Goal: Use online tool/utility: Utilize a website feature to perform a specific function

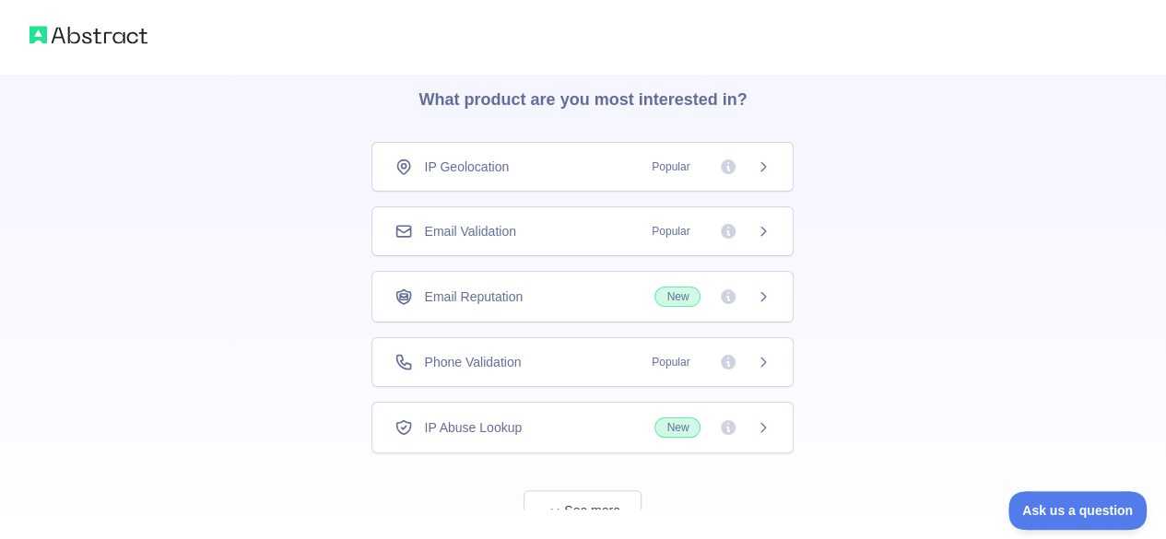
scroll to position [133, 0]
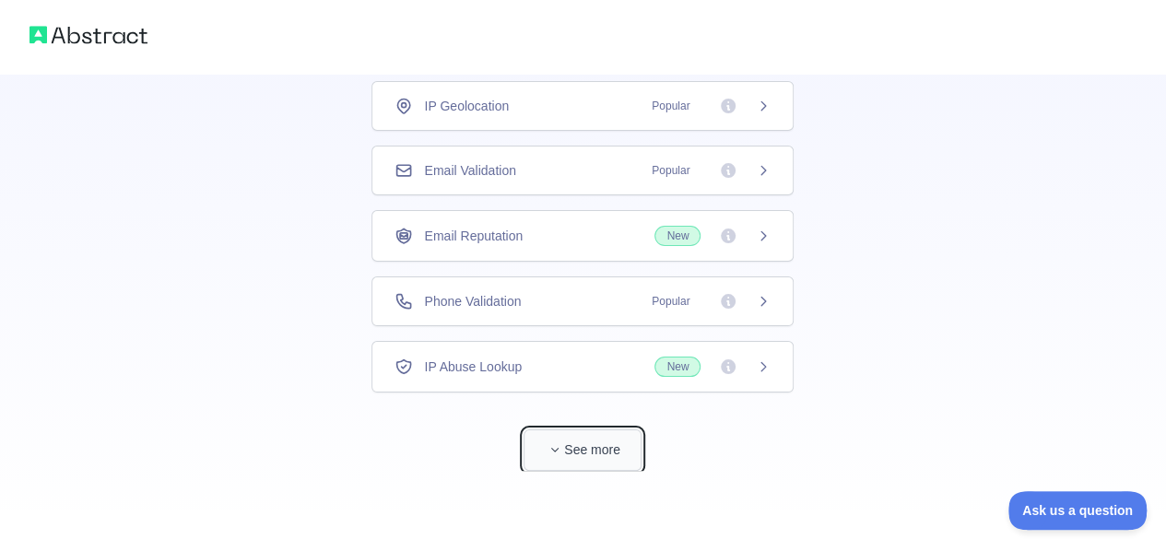
click at [564, 462] on button "See more" at bounding box center [583, 450] width 118 height 41
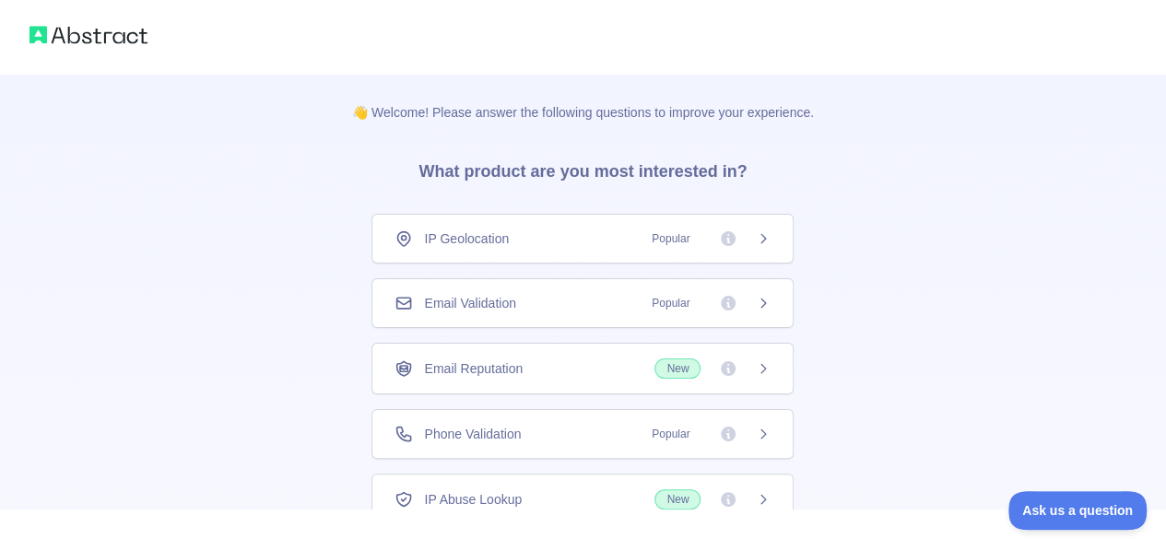
scroll to position [61, 0]
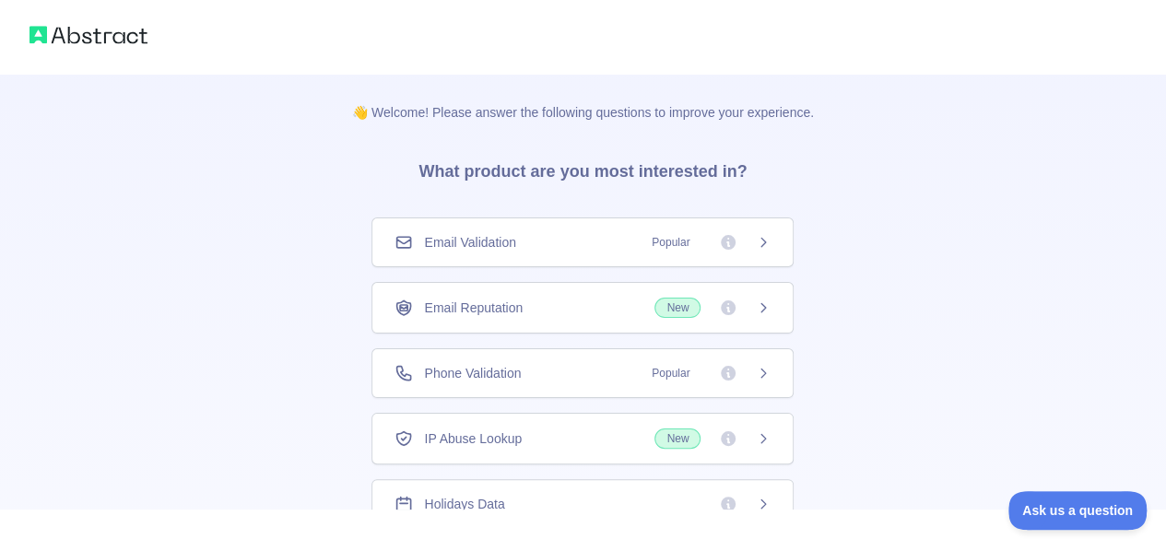
click at [595, 241] on div "Email Validation Popular" at bounding box center [583, 242] width 376 height 18
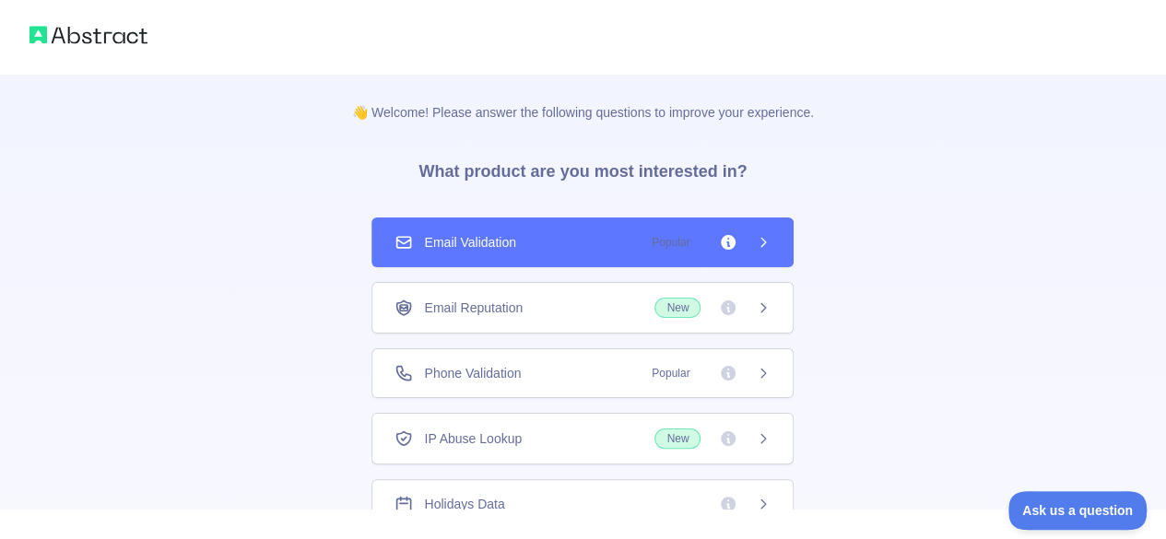
scroll to position [0, 0]
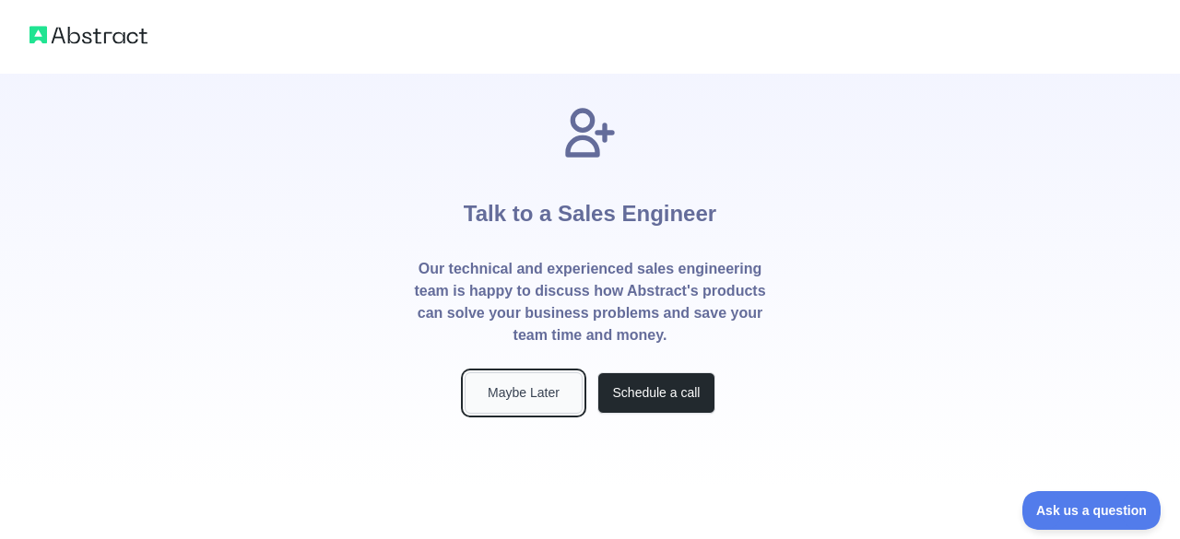
click at [530, 395] on button "Maybe Later" at bounding box center [524, 392] width 118 height 41
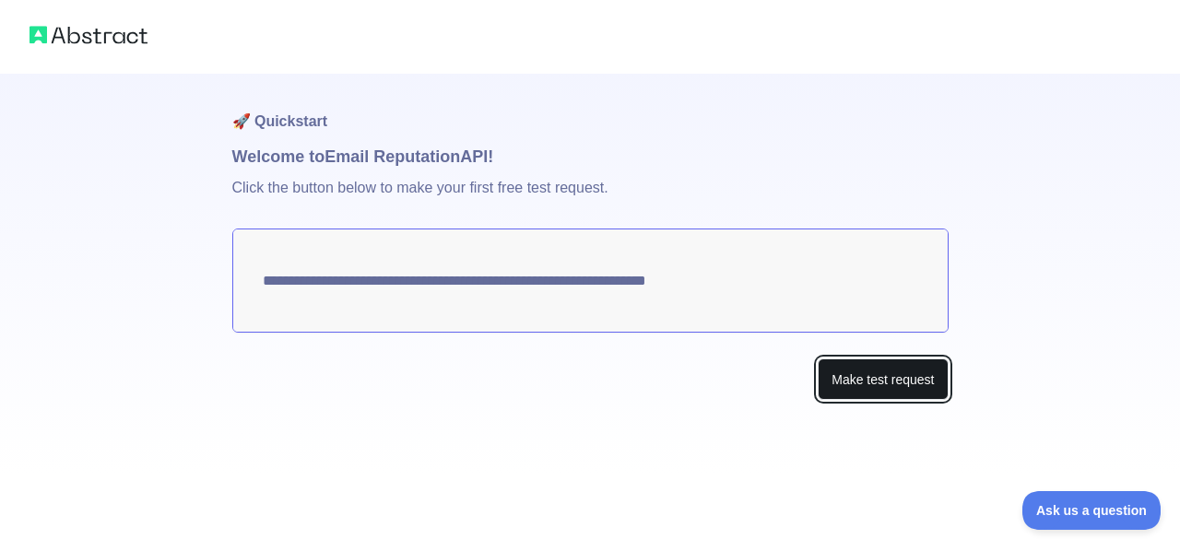
click at [864, 386] on button "Make test request" at bounding box center [883, 379] width 130 height 41
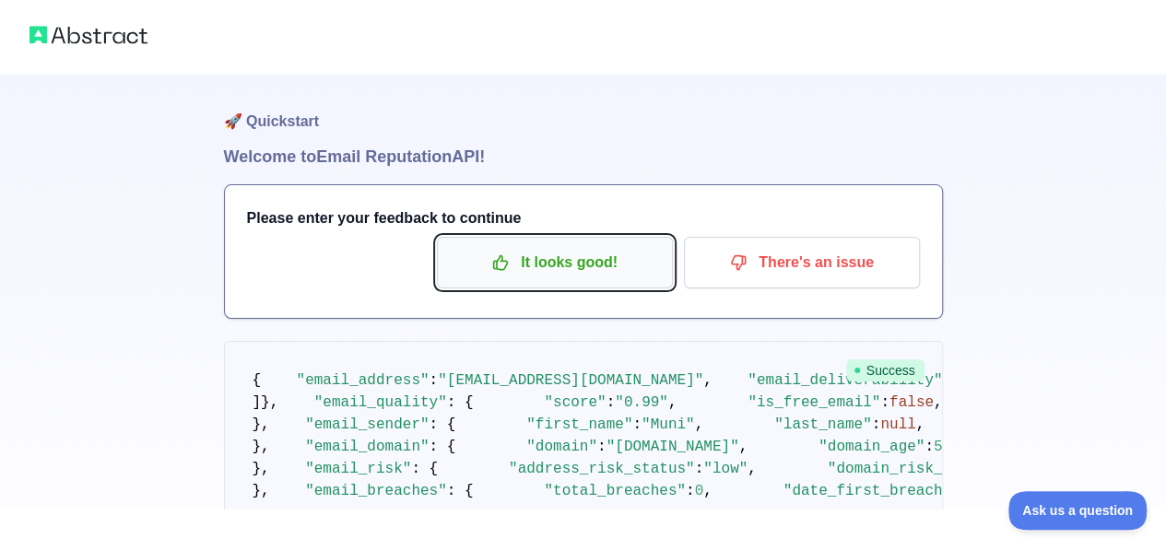
click at [603, 263] on p "It looks good!" at bounding box center [555, 262] width 208 height 31
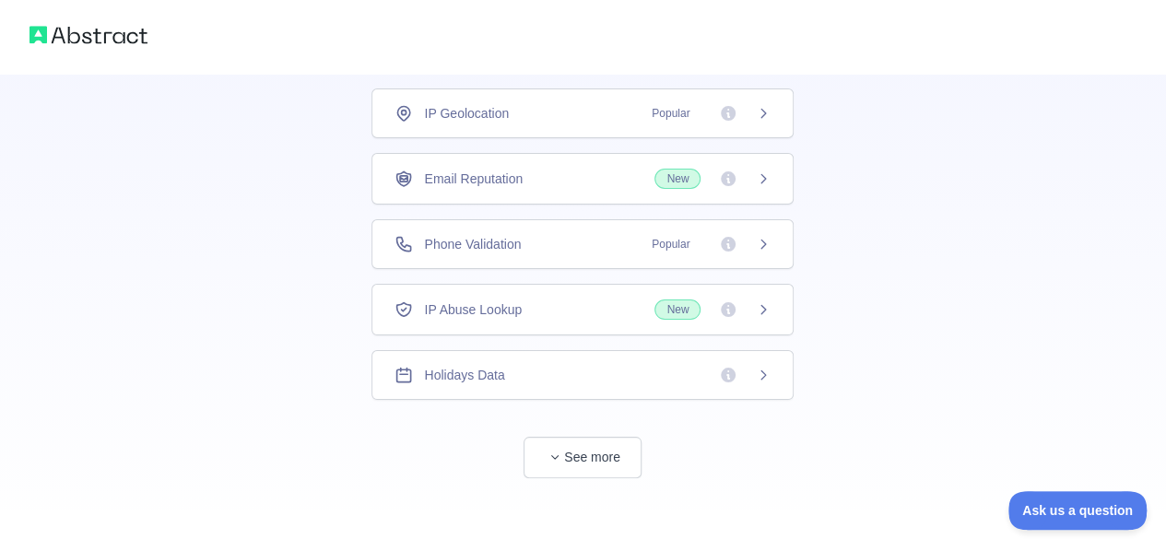
scroll to position [133, 0]
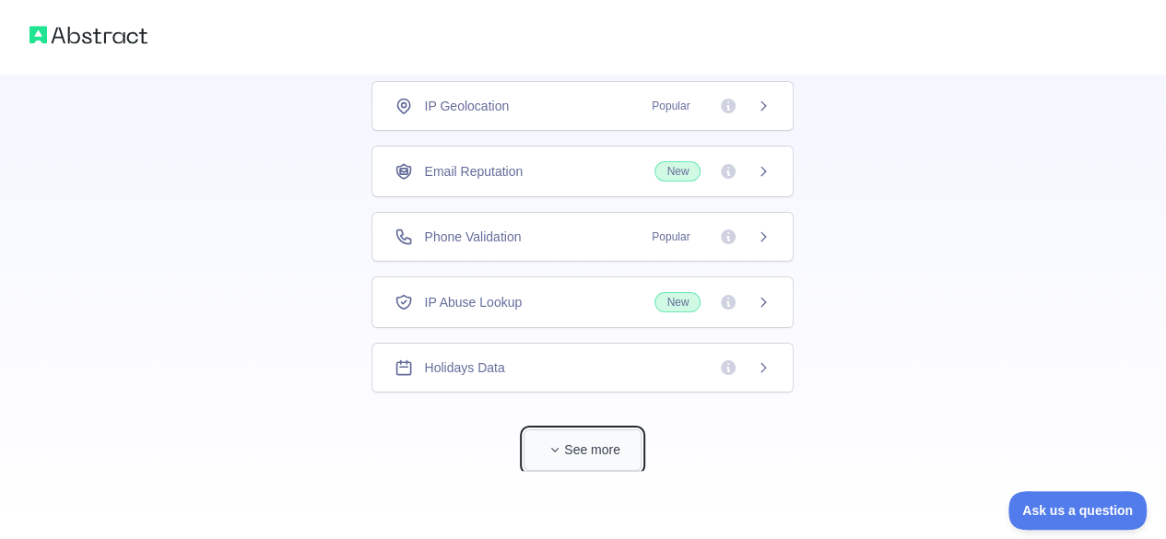
click at [576, 445] on button "See more" at bounding box center [583, 450] width 118 height 41
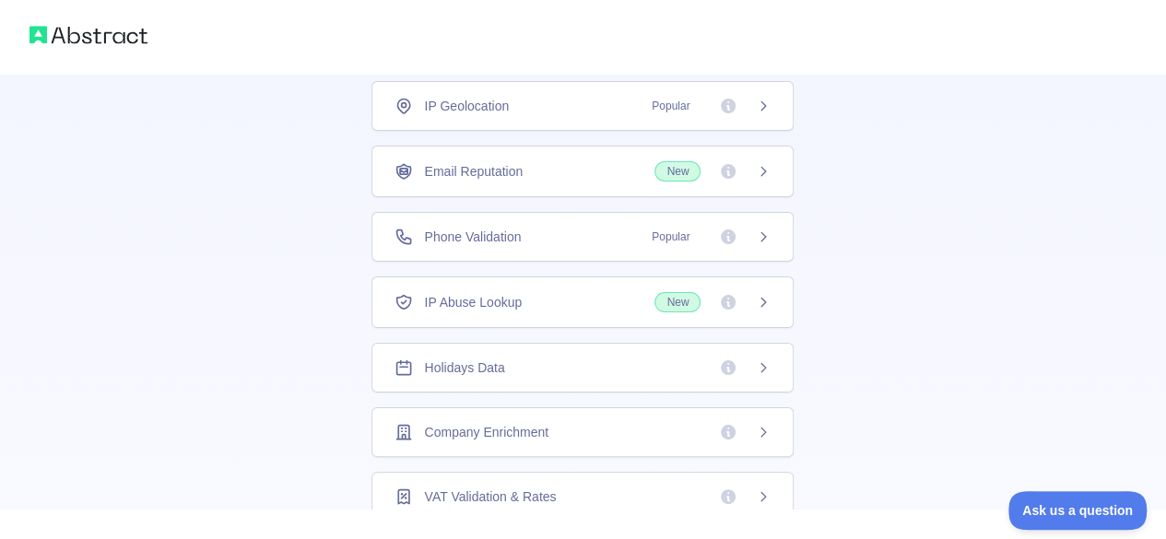
scroll to position [136, 0]
click at [765, 235] on icon at bounding box center [763, 234] width 15 height 15
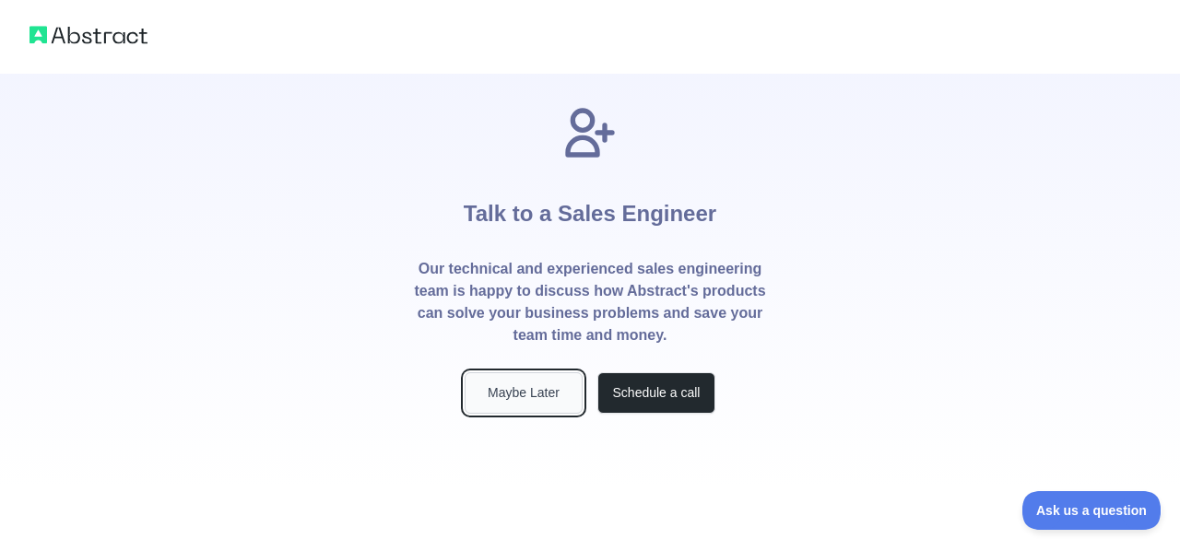
click at [521, 403] on button "Maybe Later" at bounding box center [524, 392] width 118 height 41
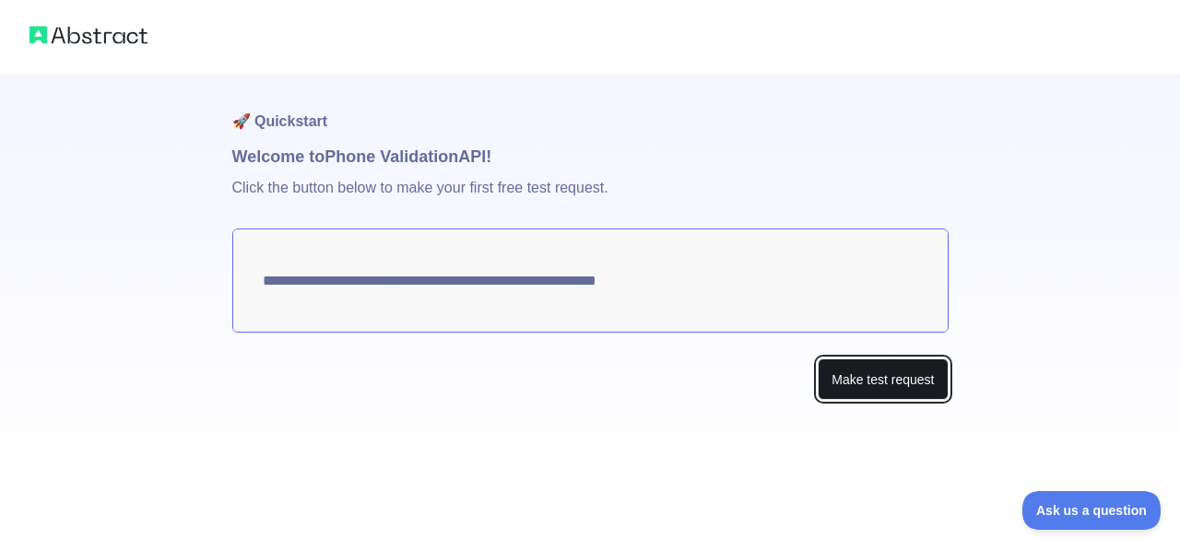
click at [863, 383] on button "Make test request" at bounding box center [883, 379] width 130 height 41
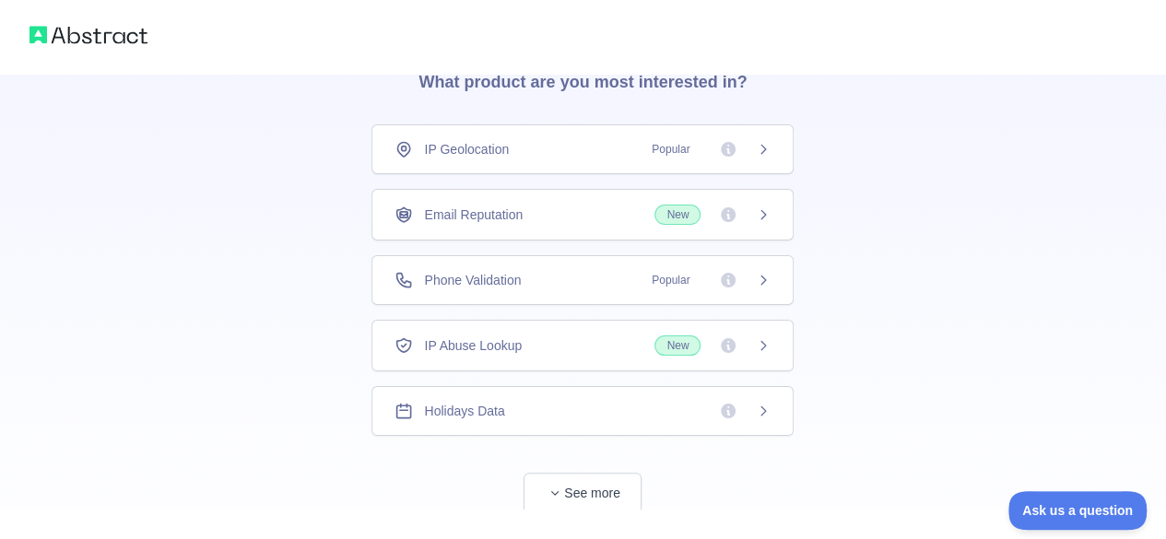
scroll to position [133, 0]
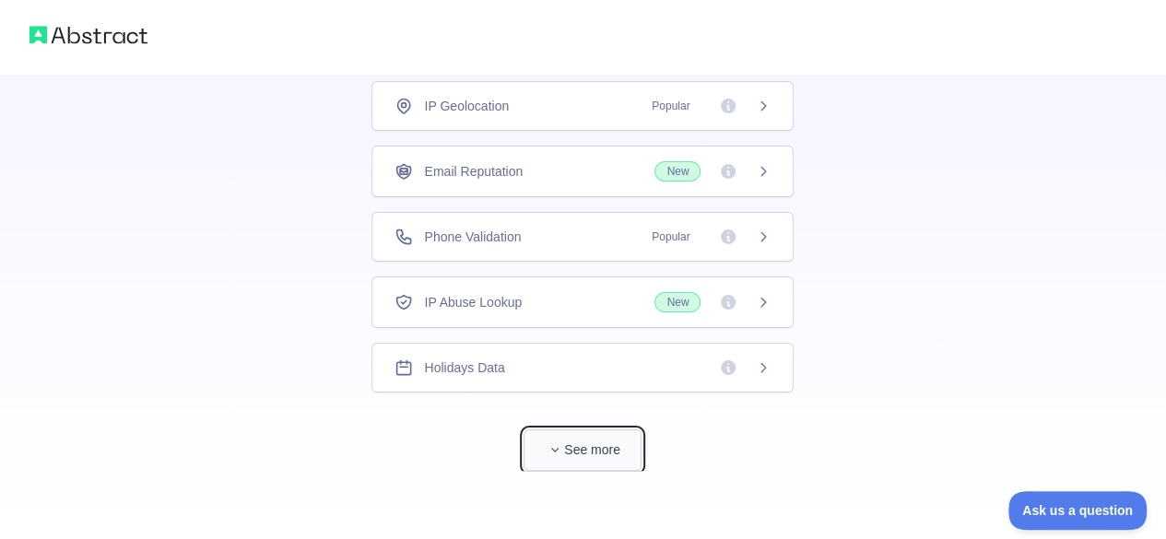
click at [605, 440] on button "See more" at bounding box center [583, 450] width 118 height 41
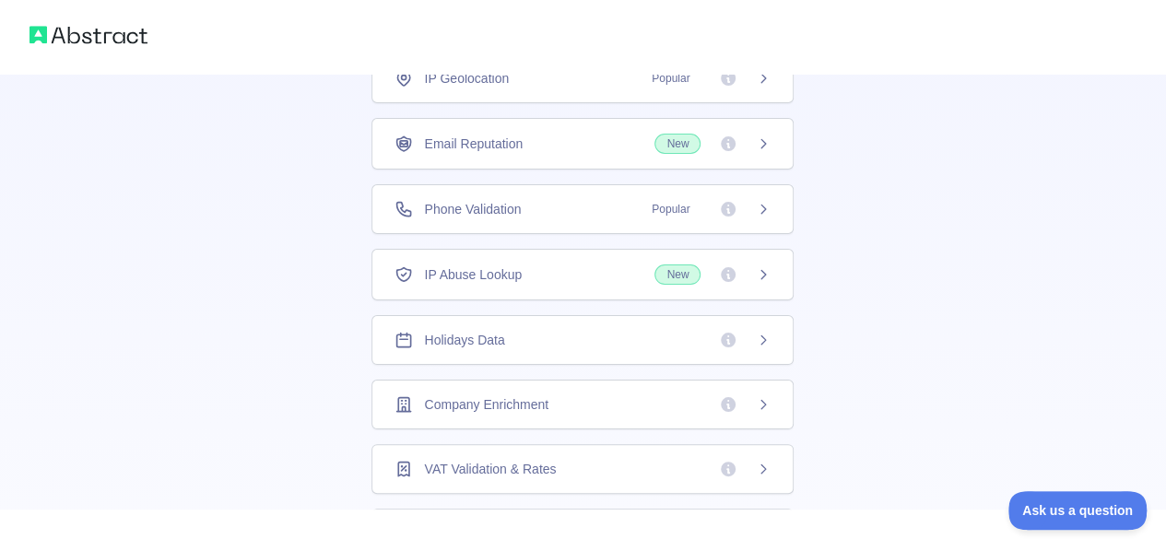
scroll to position [161, 0]
click at [250, 250] on div "👋 Welcome! Please answer the following questions to improve your experience. Wh…" at bounding box center [583, 425] width 1166 height 1173
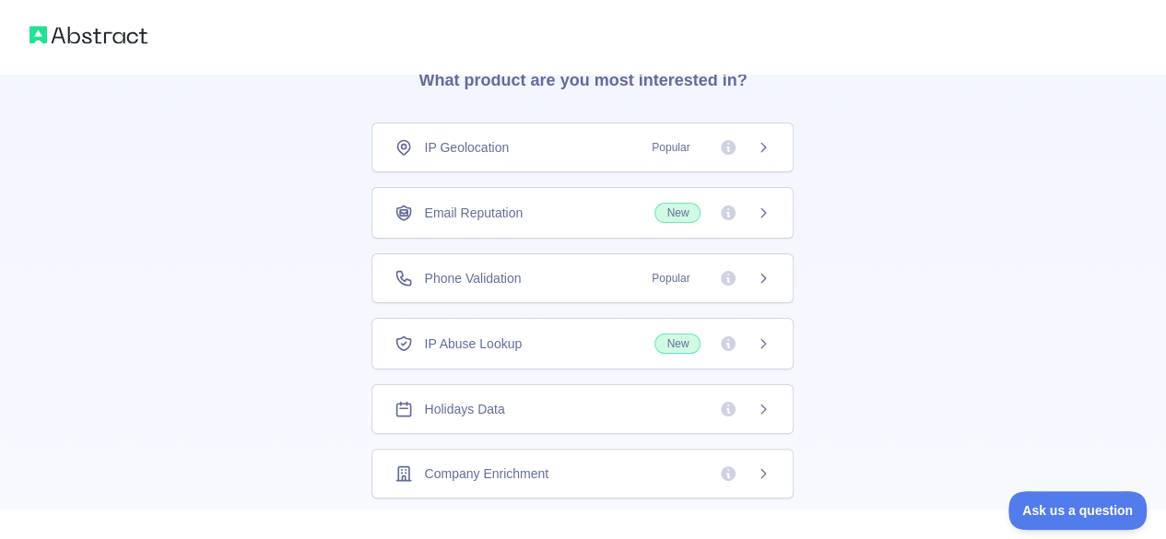
scroll to position [0, 0]
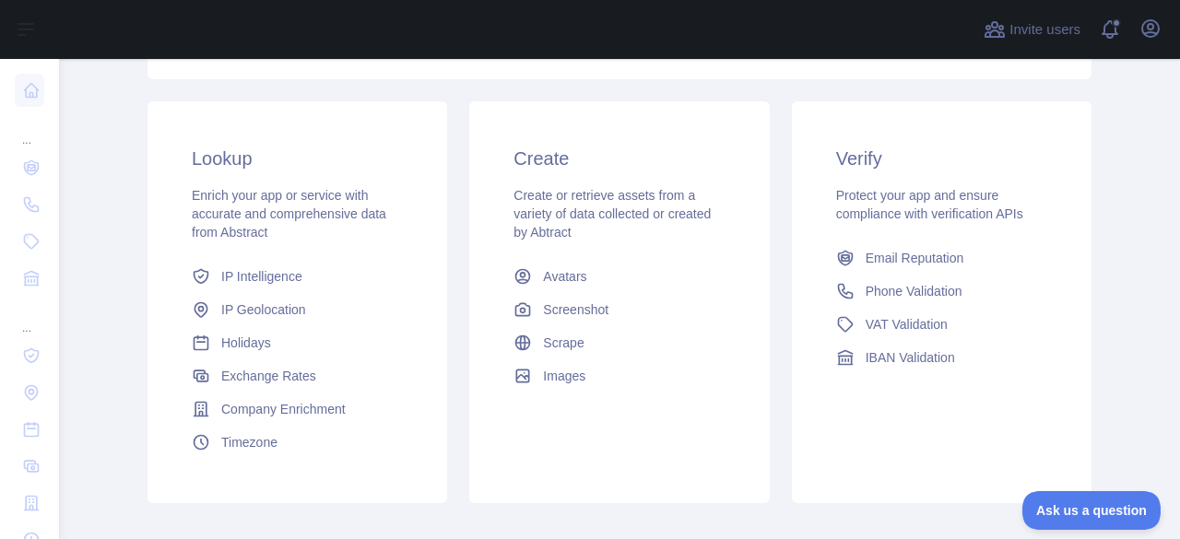
scroll to position [280, 0]
click at [870, 259] on span "Email Reputation" at bounding box center [915, 256] width 99 height 18
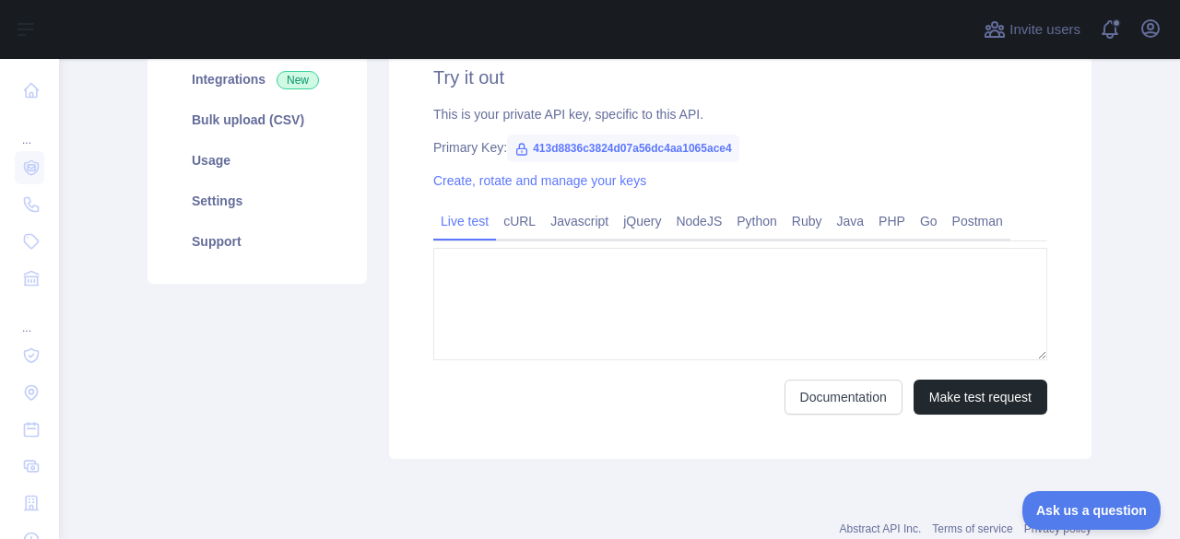
type textarea "**********"
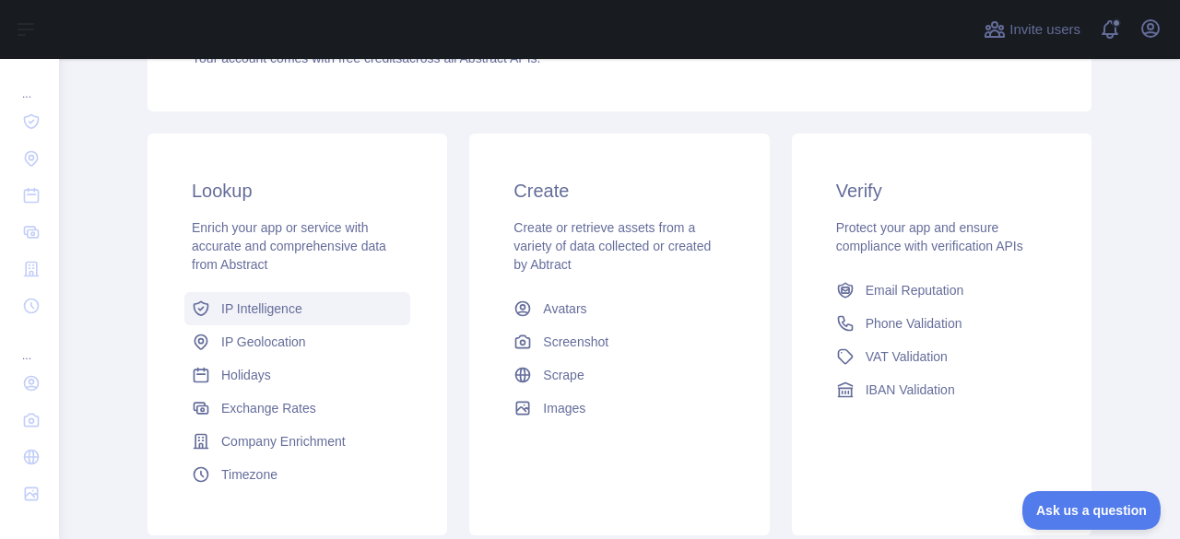
scroll to position [230, 0]
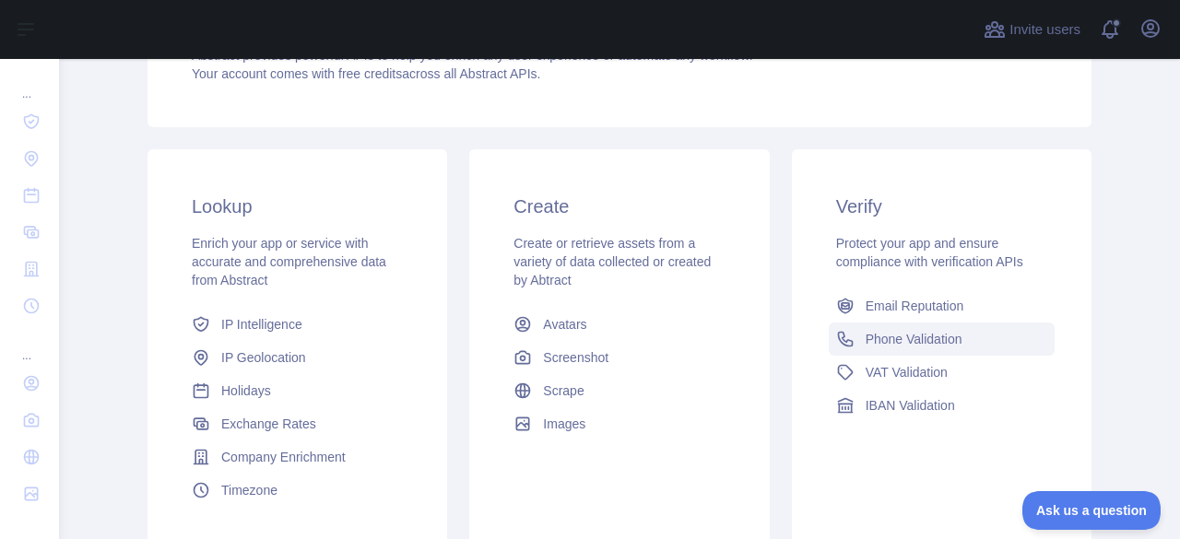
click at [880, 341] on span "Phone Validation" at bounding box center [914, 339] width 97 height 18
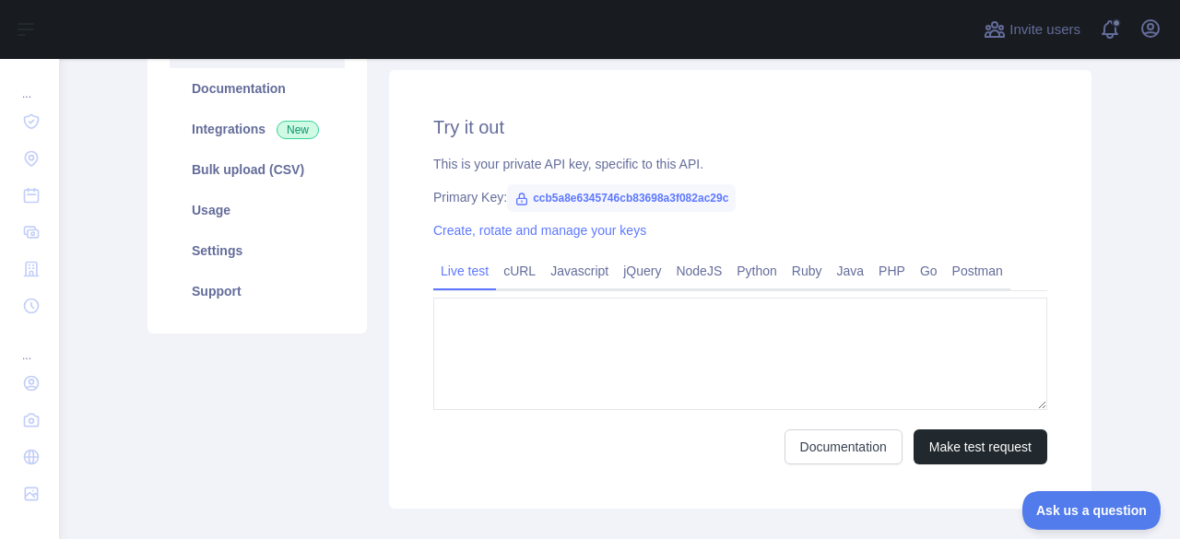
type textarea "**********"
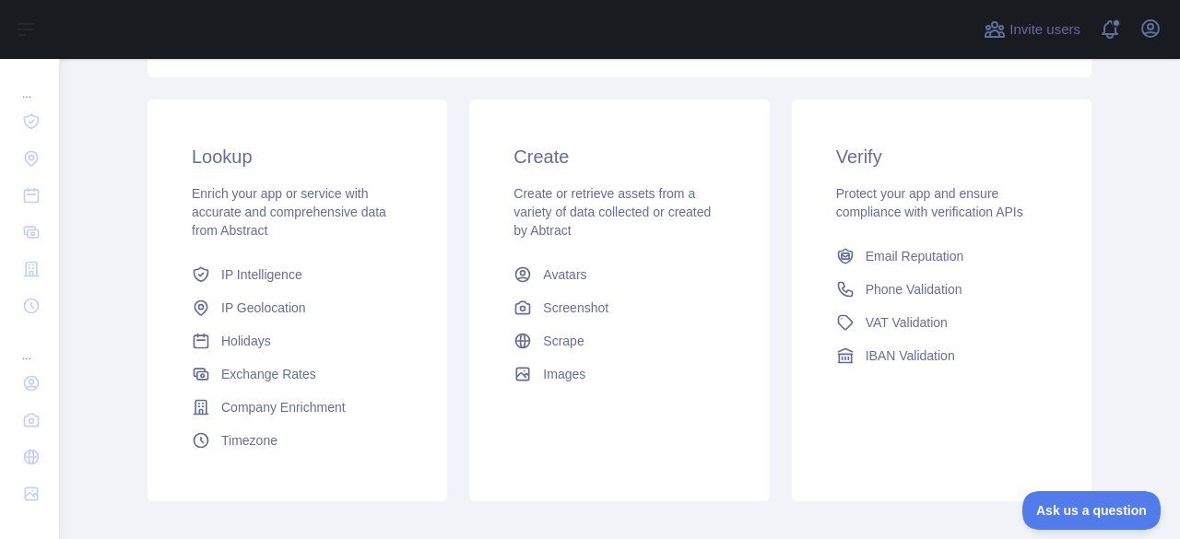
scroll to position [282, 0]
click at [884, 257] on span "Email Reputation" at bounding box center [915, 254] width 99 height 18
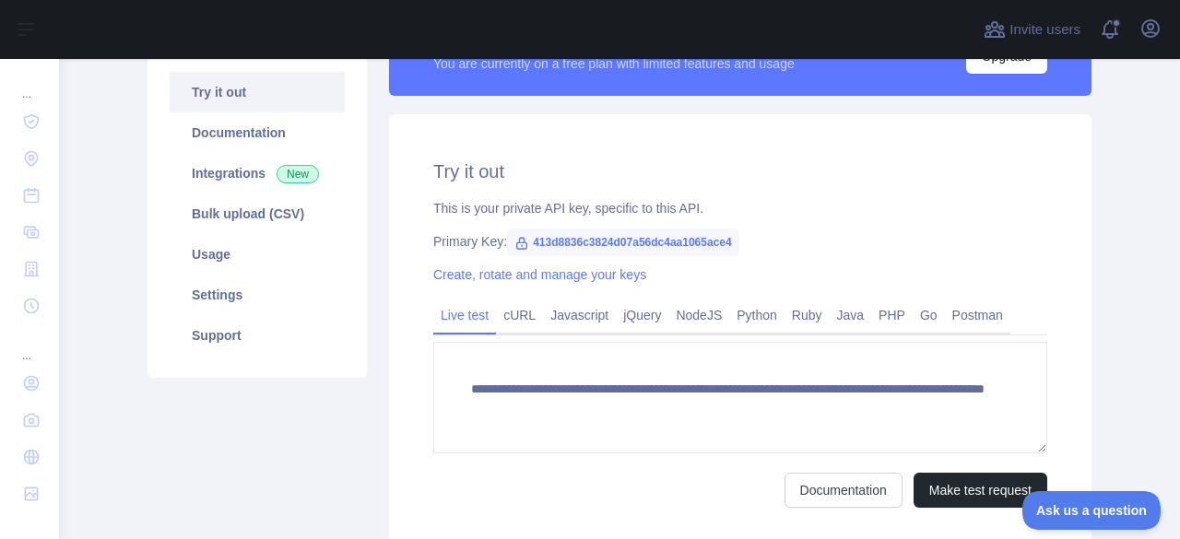
scroll to position [195, 0]
